Goal: Information Seeking & Learning: Learn about a topic

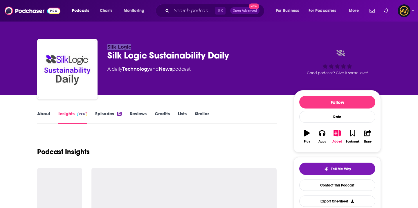
drag, startPoint x: 105, startPoint y: 46, endPoint x: 131, endPoint y: 46, distance: 26.4
click at [131, 46] on div "Silk Logic Silk Logic Sustainability Daily A daily Technology and News podcast …" at bounding box center [209, 70] width 344 height 63
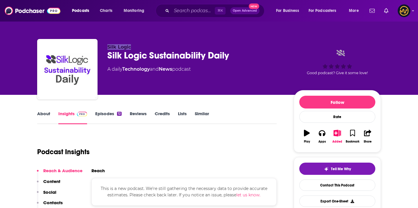
copy span "Silk Logic"
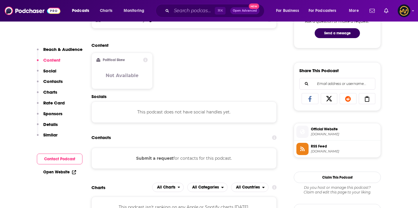
scroll to position [355, 0]
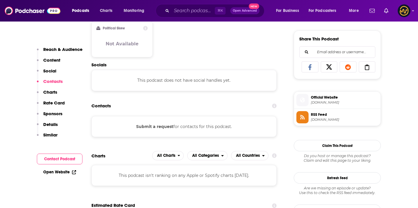
click at [198, 3] on div "Podcasts Charts Monitoring ⌘ K Open Advanced New For Business For Podcasters Mo…" at bounding box center [209, 10] width 418 height 21
click at [194, 10] on input "Search podcasts, credits, & more..." at bounding box center [193, 10] width 43 height 9
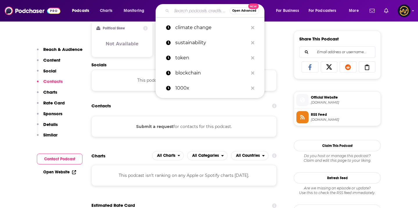
paste input "The Greener Way"
type input "The Greener Way"
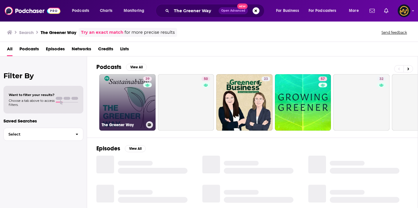
click at [128, 111] on link "39 The Greener Way" at bounding box center [127, 102] width 56 height 56
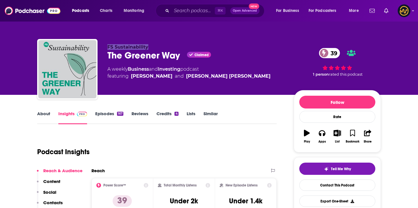
drag, startPoint x: 106, startPoint y: 47, endPoint x: 157, endPoint y: 47, distance: 50.5
click at [157, 47] on div "FS Sustainability The Greener Way Claimed 39 A weekly Business and Investing po…" at bounding box center [209, 70] width 344 height 63
copy span "FS Sustainability"
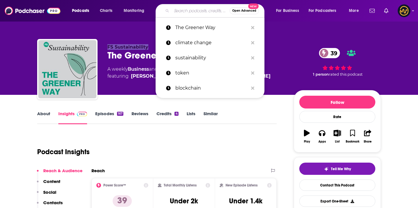
click at [186, 14] on input "Search podcasts, credits, & more..." at bounding box center [201, 10] width 58 height 9
paste input "The Greener Way"
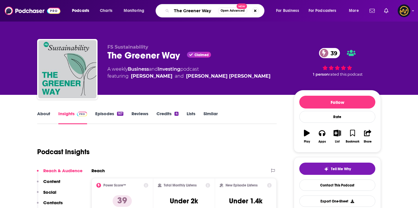
type input "The Greener Way"
drag, startPoint x: 107, startPoint y: 47, endPoint x: 147, endPoint y: 48, distance: 40.4
click at [147, 48] on div "FS Sustainability The Greener Way Claimed 39 A weekly Business and Investing po…" at bounding box center [209, 70] width 344 height 63
copy span "FS Sustainability"
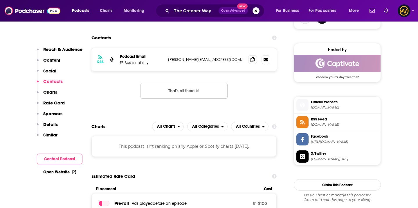
scroll to position [435, 0]
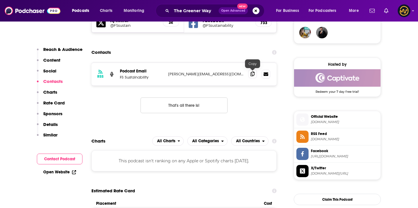
click at [249, 72] on span at bounding box center [252, 73] width 9 height 9
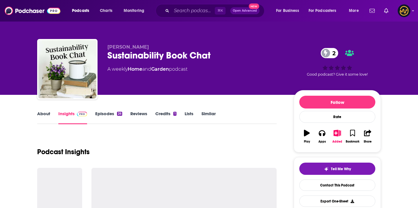
drag, startPoint x: 105, startPoint y: 48, endPoint x: 150, endPoint y: 47, distance: 45.9
click at [150, 47] on div "[PERSON_NAME] Sustainability Book Chat 2 A weekly Home and Garden podcast 2 Goo…" at bounding box center [209, 70] width 344 height 63
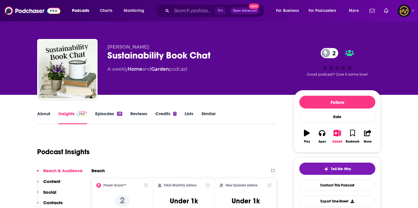
click at [154, 48] on p "Deborah Niemann" at bounding box center [195, 47] width 177 height 6
copy span "Deborah Niemann"
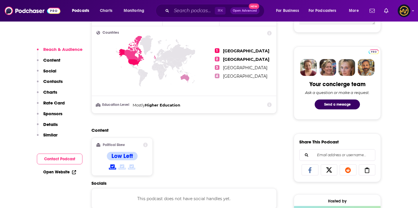
scroll to position [345, 0]
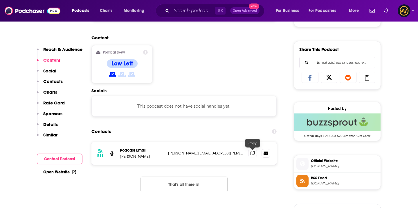
click at [253, 154] on icon at bounding box center [253, 152] width 4 height 5
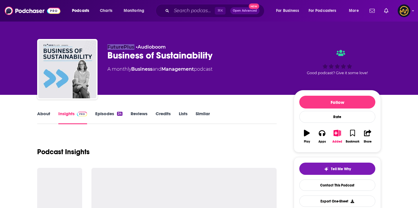
drag, startPoint x: 106, startPoint y: 46, endPoint x: 134, endPoint y: 47, distance: 27.6
click at [134, 47] on div "FuturePlus • Audioboom Business of Sustainability A monthly Business and Manage…" at bounding box center [209, 70] width 344 height 63
copy span "FuturePlus"
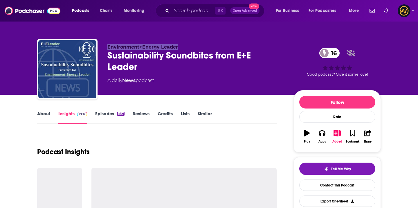
drag, startPoint x: 105, startPoint y: 47, endPoint x: 182, endPoint y: 43, distance: 76.5
click at [182, 44] on div "Environment+Energy Leader Sustainability Soundbites from E+E Leader 16 A daily …" at bounding box center [209, 70] width 344 height 63
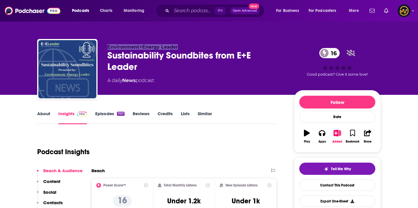
copy span "Environment+Energy Leader"
drag, startPoint x: 109, startPoint y: 47, endPoint x: 188, endPoint y: 47, distance: 79.0
click at [188, 47] on p "Environment+Energy Leader" at bounding box center [195, 47] width 177 height 6
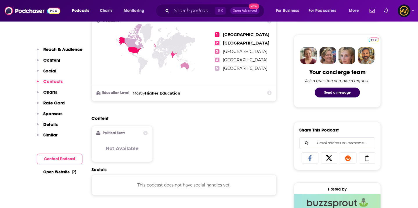
scroll to position [363, 0]
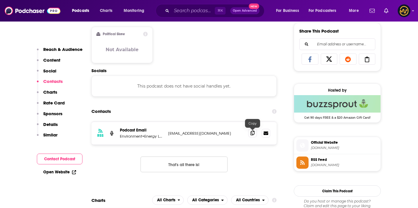
click at [252, 135] on icon at bounding box center [253, 132] width 4 height 5
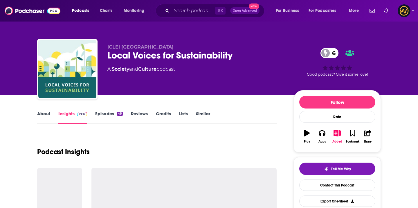
click at [150, 56] on div "Local Voices for Sustainability 6" at bounding box center [195, 55] width 177 height 11
click at [151, 56] on div "Local Voices for Sustainability 6" at bounding box center [195, 55] width 177 height 11
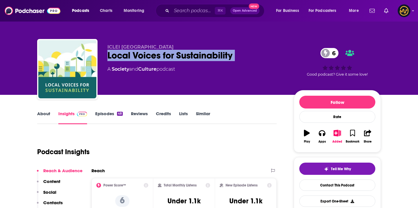
click at [151, 56] on div "Local Voices for Sustainability 6" at bounding box center [195, 55] width 177 height 11
copy div "Local Voices for Sustainability 6"
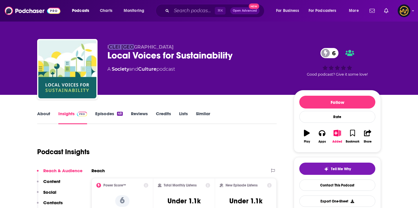
drag, startPoint x: 108, startPoint y: 46, endPoint x: 127, endPoint y: 47, distance: 18.3
click at [130, 46] on span "ICLEI [GEOGRAPHIC_DATA]" at bounding box center [140, 47] width 66 height 6
drag, startPoint x: 106, startPoint y: 46, endPoint x: 137, endPoint y: 47, distance: 31.1
click at [138, 47] on div "ICLEI Europe Local Voices for Sustainability 6 A Society and Culture podcast 6 …" at bounding box center [209, 70] width 344 height 63
copy span "ICLEI Europe"
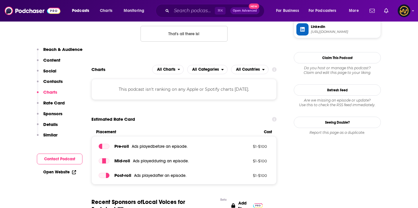
scroll to position [415, 0]
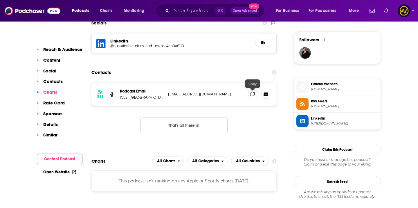
click at [253, 95] on icon at bounding box center [253, 93] width 4 height 5
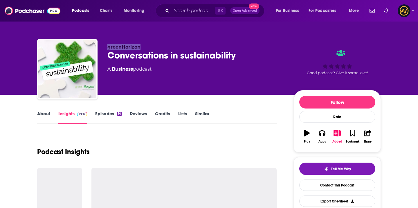
drag, startPoint x: 103, startPoint y: 48, endPoint x: 140, endPoint y: 48, distance: 36.6
click at [140, 48] on div "greenHorizon Conversations in sustainability A Business podcast Good podcast? G…" at bounding box center [209, 70] width 344 height 63
copy span "greenHorizon"
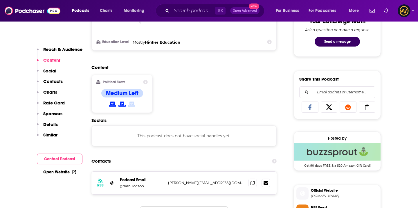
scroll to position [359, 0]
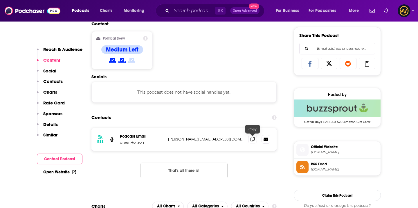
click at [251, 140] on icon at bounding box center [253, 138] width 4 height 5
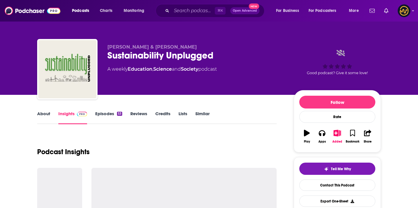
drag, startPoint x: 107, startPoint y: 46, endPoint x: 193, endPoint y: 46, distance: 86.2
click at [193, 46] on div "[PERSON_NAME] & [PERSON_NAME] Sustainability Unplugged A weekly Education , Sci…" at bounding box center [209, 70] width 344 height 63
copy span "[PERSON_NAME] & [PERSON_NAME]"
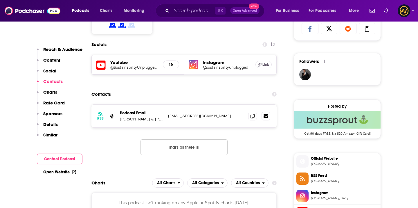
scroll to position [394, 0]
click at [253, 114] on icon at bounding box center [253, 115] width 4 height 5
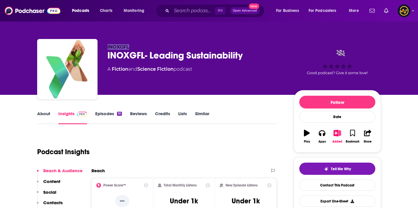
drag, startPoint x: 106, startPoint y: 47, endPoint x: 129, endPoint y: 47, distance: 22.9
click at [129, 47] on div "INOXGFL INOXGFL- Leading Sustainability A Fiction and Science Fiction podcast G…" at bounding box center [209, 70] width 344 height 63
copy span "INOXGFL"
click at [174, 14] on input "Search podcasts, credits, & more..." at bounding box center [193, 10] width 43 height 9
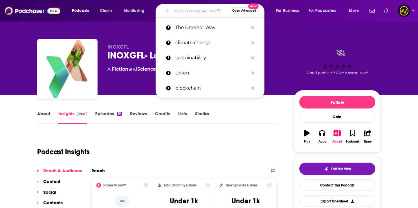
paste input "Energy Beat Podcast"
type input "Energy Beat Podcast"
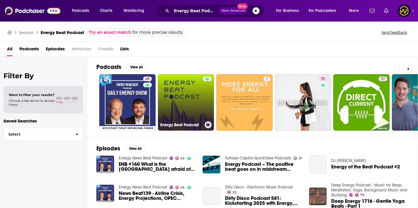
click at [184, 96] on link "Energy Beat Podcast" at bounding box center [186, 102] width 56 height 56
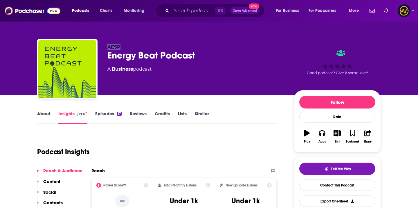
drag, startPoint x: 107, startPoint y: 47, endPoint x: 120, endPoint y: 47, distance: 13.1
click at [120, 47] on div "AESP Energy Beat Podcast A Business podcast Good podcast? Give it some love!" at bounding box center [209, 70] width 344 height 63
copy span "AESP"
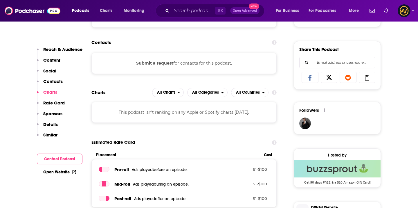
scroll to position [278, 0]
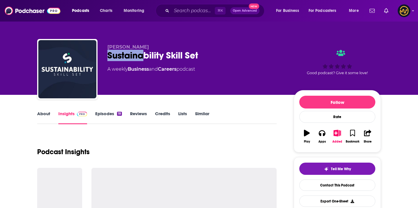
drag, startPoint x: 106, startPoint y: 51, endPoint x: 142, endPoint y: 49, distance: 36.3
click at [142, 49] on div "Louis DeMaso Sustainability Skill Set A weekly Business and Careers podcast Goo…" at bounding box center [209, 70] width 344 height 63
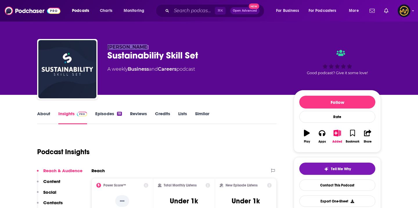
drag, startPoint x: 102, startPoint y: 46, endPoint x: 152, endPoint y: 45, distance: 50.0
click at [152, 46] on div "Louis DeMaso Sustainability Skill Set A weekly Business and Careers podcast Goo…" at bounding box center [209, 70] width 344 height 63
copy span "Louis DeMaso"
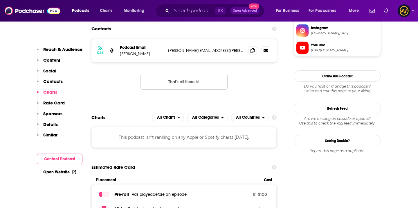
scroll to position [457, 0]
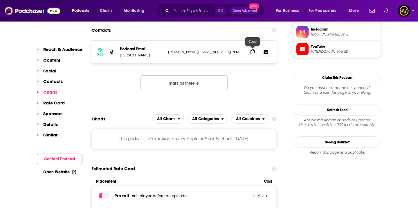
click at [251, 54] on span at bounding box center [252, 51] width 9 height 9
click at [253, 52] on icon at bounding box center [253, 51] width 4 height 5
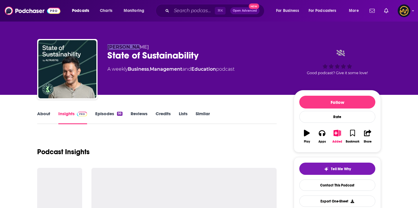
drag, startPoint x: 102, startPoint y: 49, endPoint x: 136, endPoint y: 48, distance: 33.7
click at [136, 48] on div "[PERSON_NAME] State of Sustainability A weekly Business , Management and Educat…" at bounding box center [209, 70] width 344 height 63
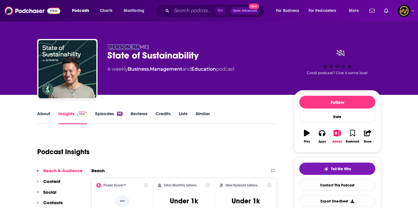
click at [108, 48] on span "[PERSON_NAME]" at bounding box center [128, 47] width 42 height 6
drag, startPoint x: 106, startPoint y: 48, endPoint x: 152, endPoint y: 47, distance: 45.6
click at [152, 47] on div "[PERSON_NAME] State of Sustainability A weekly Business , Management and Educat…" at bounding box center [209, 70] width 344 height 63
copy span "[PERSON_NAME]"
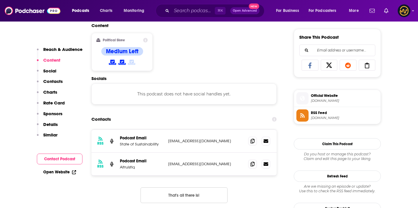
scroll to position [358, 0]
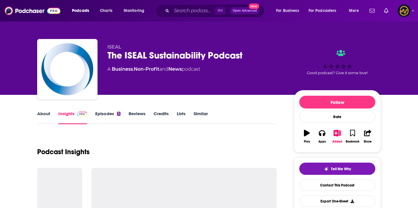
click at [110, 44] on span "ISEAL" at bounding box center [114, 47] width 14 height 6
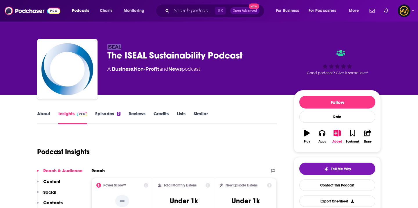
copy span "ISEAL"
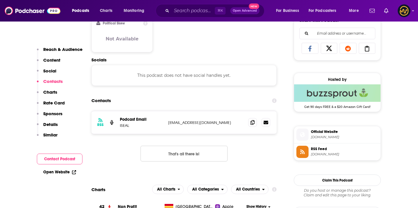
scroll to position [373, 0]
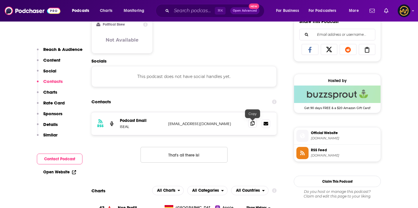
click at [253, 125] on icon at bounding box center [253, 123] width 4 height 5
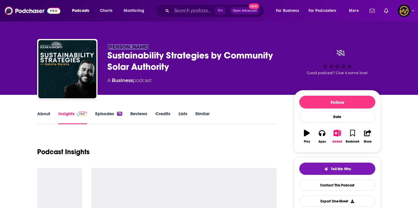
drag, startPoint x: 107, startPoint y: 47, endPoint x: 150, endPoint y: 47, distance: 42.4
click at [150, 47] on div "[PERSON_NAME] Sustainability Strategies by Community Solar Authority A Business…" at bounding box center [209, 70] width 344 height 63
copy span "[PERSON_NAME]"
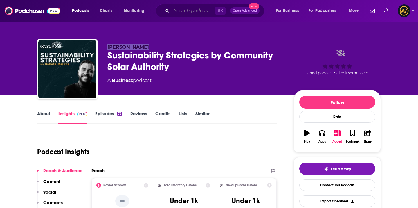
click at [181, 13] on input "Search podcasts, credits, & more..." at bounding box center [193, 10] width 43 height 9
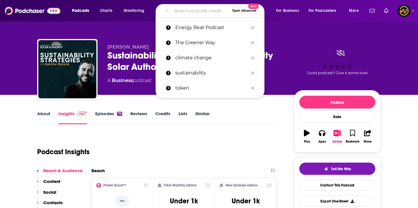
paste input "Local Zero"
type input "Local Zero"
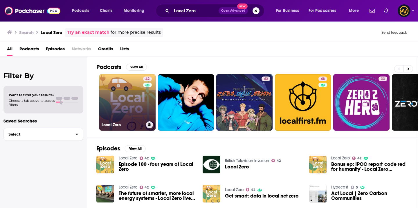
click at [126, 106] on link "42 Local Zero" at bounding box center [127, 102] width 56 height 56
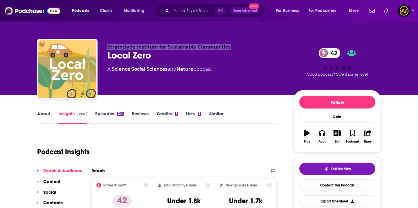
drag, startPoint x: 108, startPoint y: 48, endPoint x: 229, endPoint y: 45, distance: 120.8
click at [230, 46] on p "Strathclyde Institute for Sustainable Communities" at bounding box center [195, 47] width 177 height 6
copy span "Strathclyde Institute for Sustainable Communities"
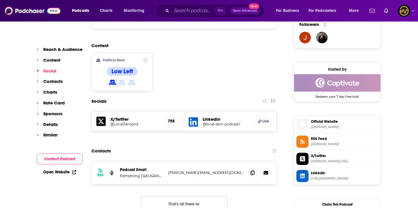
scroll to position [435, 0]
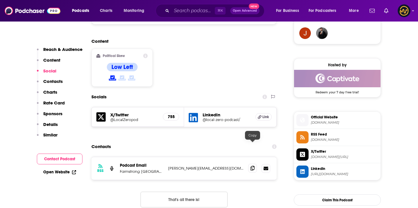
click at [253, 166] on icon at bounding box center [253, 168] width 4 height 5
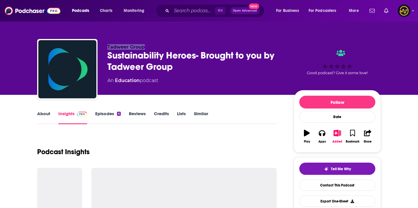
drag, startPoint x: 105, startPoint y: 45, endPoint x: 160, endPoint y: 45, distance: 54.9
click at [160, 45] on div "Tadweer Group Sustainability Heroes- Brought to you by Tadweer Group An Educati…" at bounding box center [209, 70] width 344 height 63
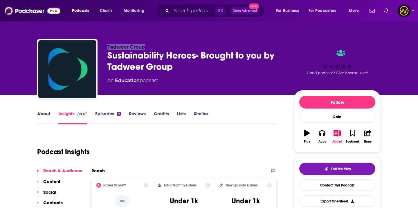
copy span "Tadweer Group"
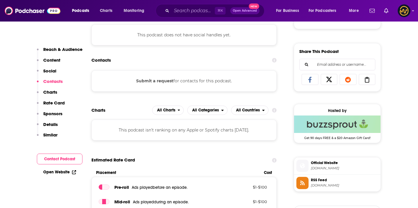
scroll to position [290, 0]
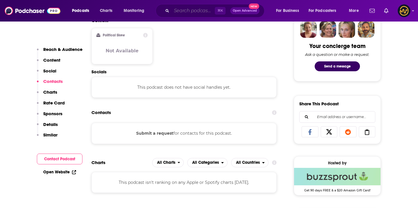
click at [180, 9] on input "Search podcasts, credits, & more..." at bounding box center [193, 10] width 43 height 9
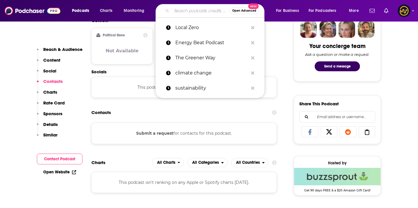
paste input "The Great Simplification with Nate Hagens"
type input "The Great Simplification with Nate Hagens"
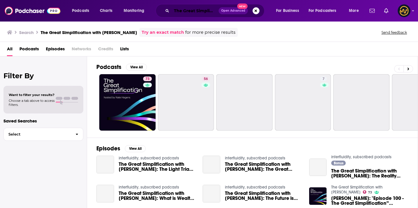
click at [174, 9] on input "The Great Simplification with Nate Hagens" at bounding box center [195, 10] width 47 height 9
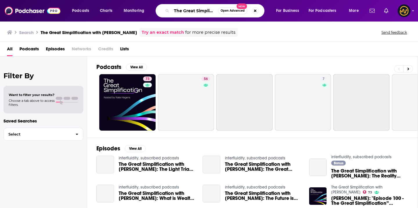
click at [174, 10] on input "The Great Simplification with Nate Hagens" at bounding box center [195, 10] width 46 height 9
paste input "Sustainability Communicator with Mike Hower"
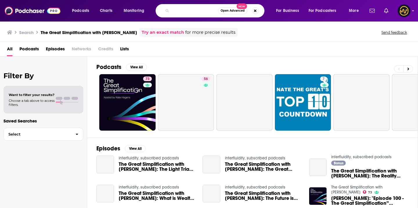
type input "The Sustainability Communicator with Mike Hower"
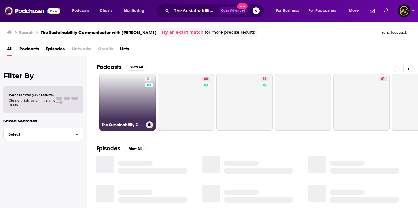
click at [126, 103] on link "2 The Sustainability Communicator with Mike Hower" at bounding box center [127, 102] width 56 height 56
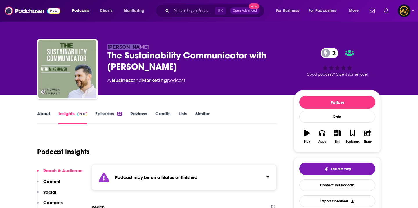
drag, startPoint x: 105, startPoint y: 47, endPoint x: 145, endPoint y: 47, distance: 39.8
click at [145, 47] on div "Mike Hower The Sustainability Communicator with Mike Hower 2 A Business and Mar…" at bounding box center [209, 70] width 344 height 63
copy span "Mike Hower"
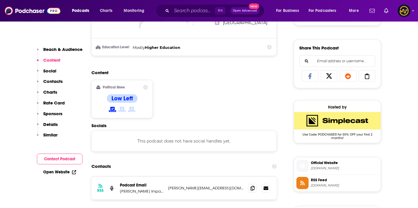
scroll to position [376, 0]
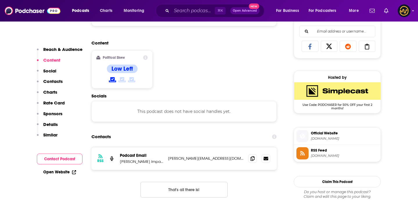
click at [258, 164] on div "RSS Podcast Email Hower Impact mike@howerimpact.com mike@howerimpact.com" at bounding box center [183, 158] width 185 height 23
click at [255, 160] on span at bounding box center [252, 158] width 9 height 9
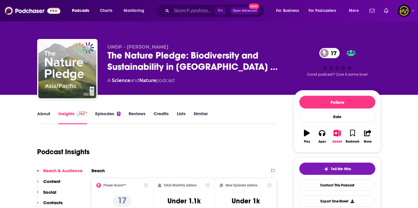
click at [118, 46] on span "UNDP - [PERSON_NAME]" at bounding box center [137, 47] width 61 height 6
click at [118, 46] on span "UNDP - Sean Lees" at bounding box center [137, 47] width 61 height 6
copy span "UNDP"
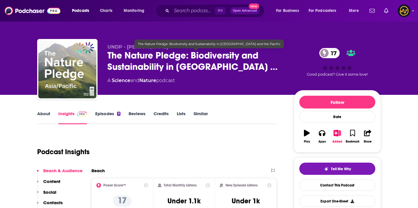
click at [123, 49] on span "UNDP - Sean Lees" at bounding box center [137, 47] width 61 height 6
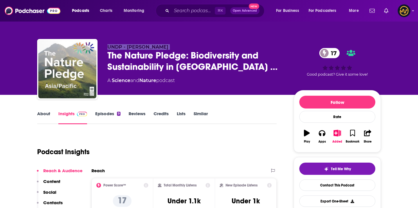
click at [123, 49] on span "UNDP - Sean Lees" at bounding box center [137, 47] width 61 height 6
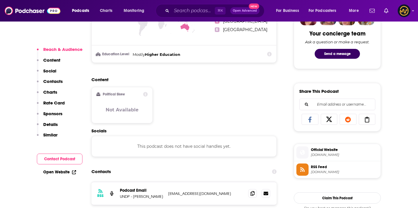
scroll to position [330, 0]
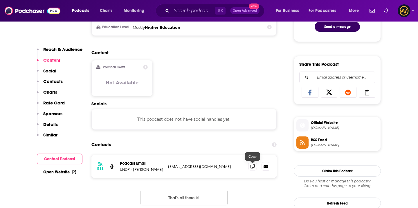
click at [255, 168] on span at bounding box center [252, 165] width 9 height 9
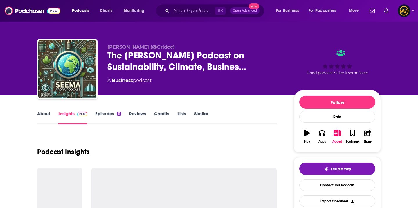
click at [119, 47] on span "[PERSON_NAME] (@Cridee)" at bounding box center [140, 47] width 67 height 6
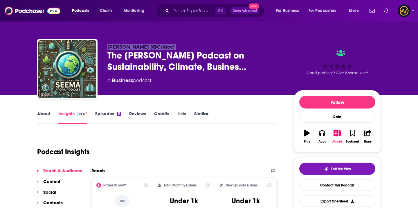
copy p "[PERSON_NAME] (@Cridee)"
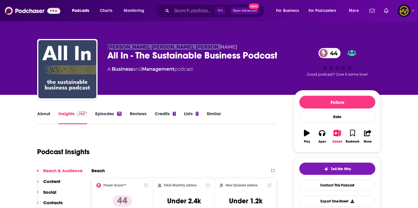
drag, startPoint x: 109, startPoint y: 47, endPoint x: 209, endPoint y: 46, distance: 100.2
click at [209, 46] on p "[PERSON_NAME], [PERSON_NAME], [PERSON_NAME]" at bounding box center [195, 47] width 177 height 6
copy span "[PERSON_NAME], [PERSON_NAME], [PERSON_NAME]"
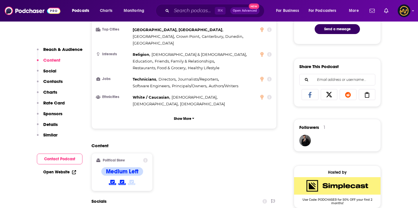
scroll to position [295, 0]
